Goal: Find specific page/section: Find specific page/section

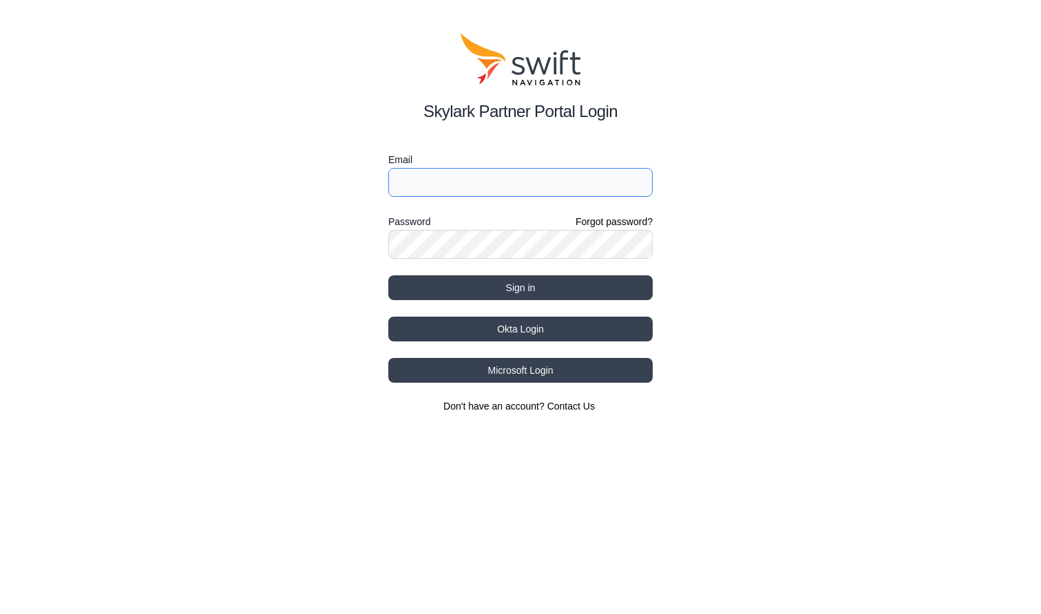
click at [447, 194] on input "Email" at bounding box center [520, 182] width 264 height 29
type input "[EMAIL_ADDRESS][PERSON_NAME][DOMAIN_NAME]"
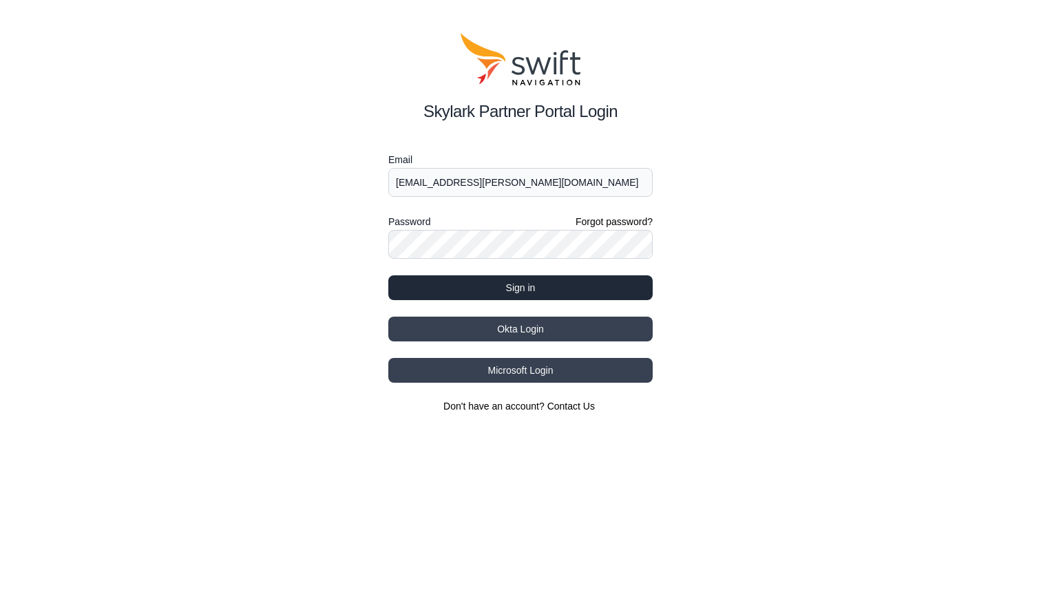
click at [530, 284] on button "Sign in" at bounding box center [520, 287] width 264 height 25
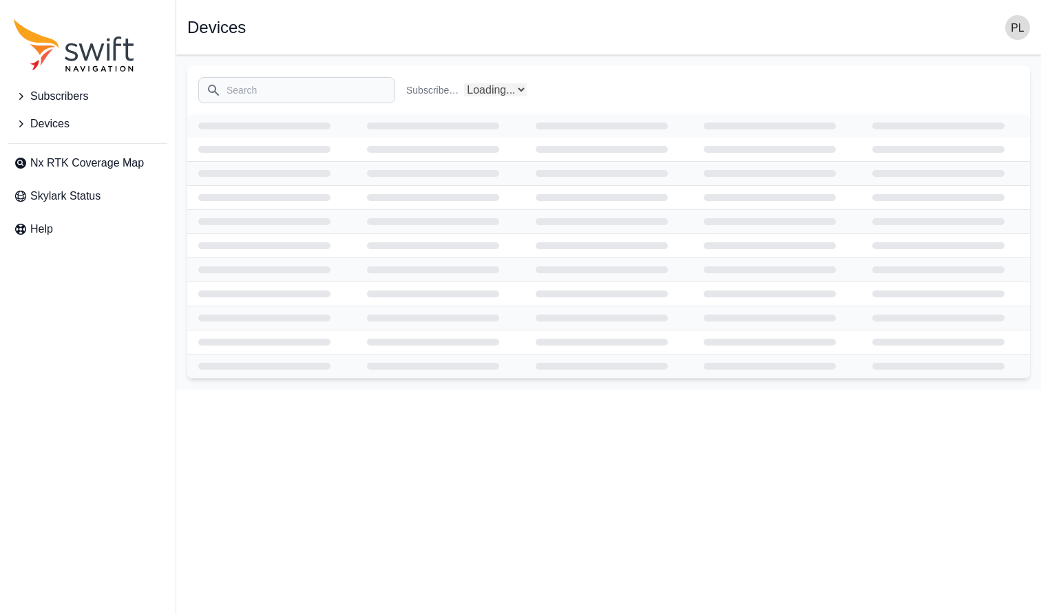
select select "Subscriber"
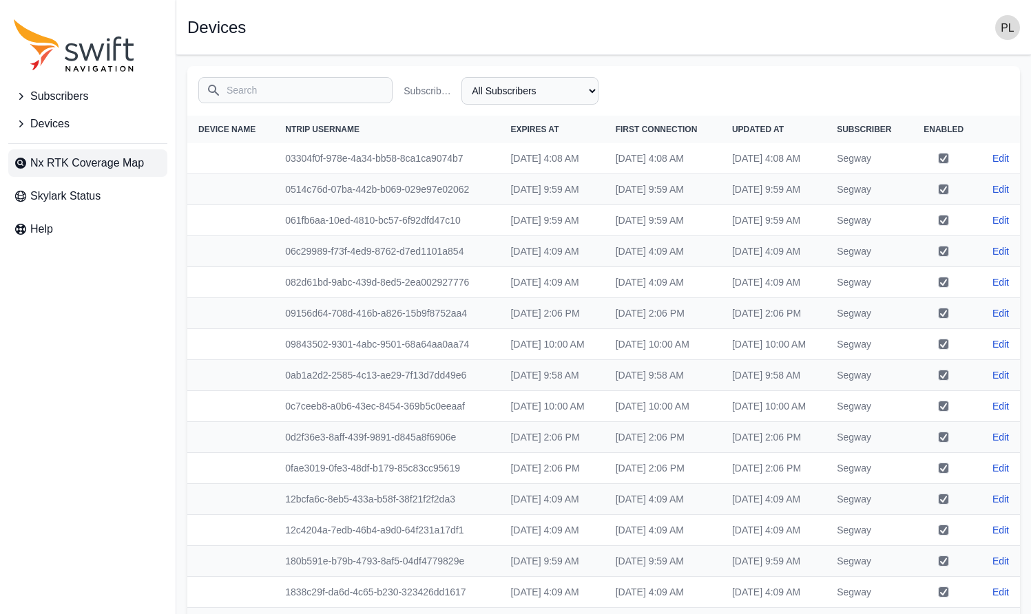
click at [91, 163] on span "Nx RTK Coverage Map" at bounding box center [87, 163] width 114 height 17
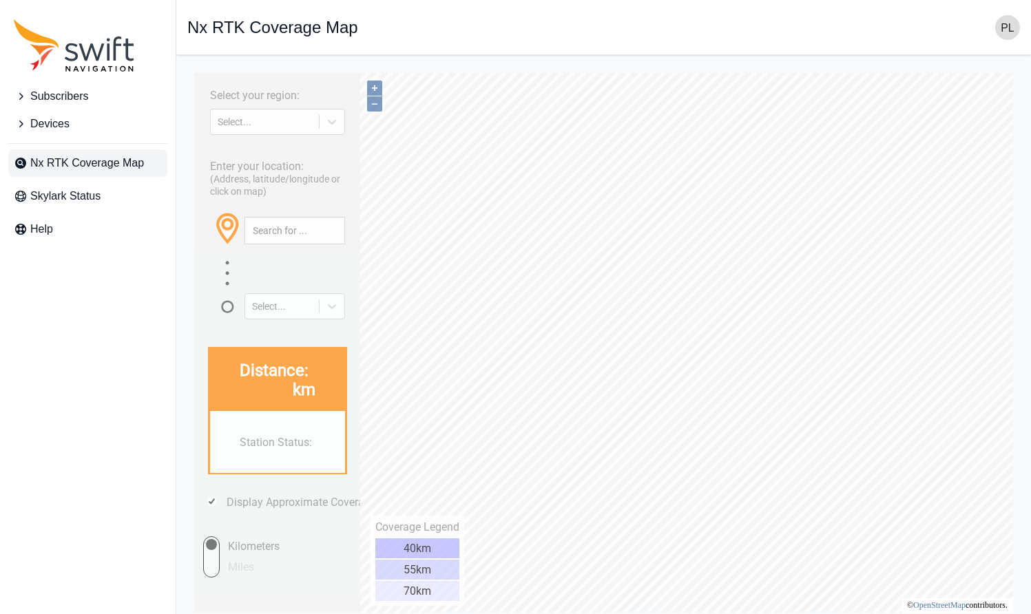
click at [500, 28] on div "Open sidebar Nx RTK Coverage Map" at bounding box center [603, 27] width 833 height 25
